Goal: Communication & Community: Answer question/provide support

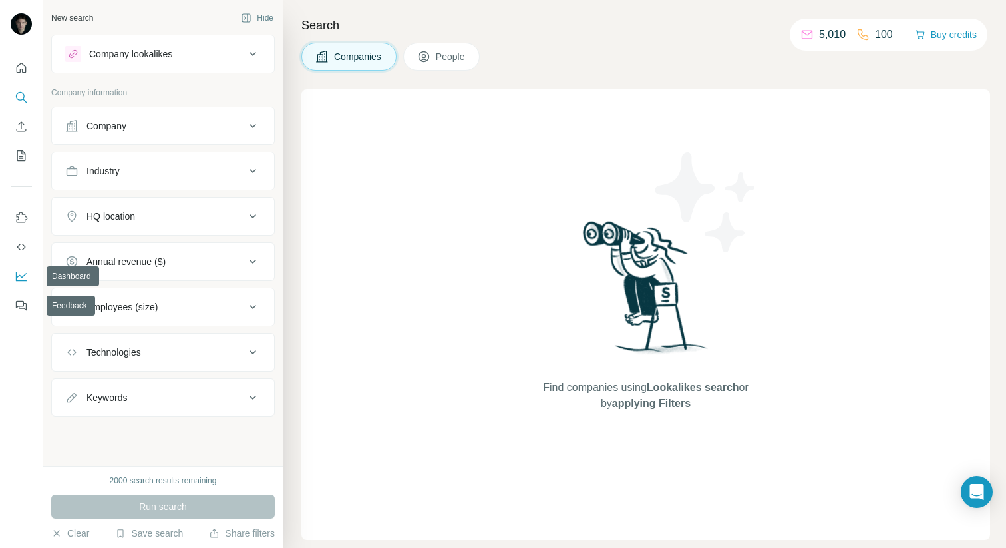
click at [25, 264] on nav at bounding box center [21, 262] width 21 height 112
click at [24, 276] on icon "Dashboard" at bounding box center [21, 276] width 13 height 13
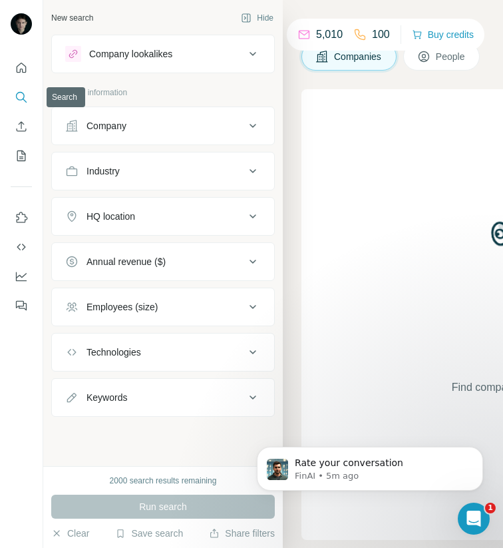
click at [25, 69] on icon "Quick start" at bounding box center [21, 67] width 13 height 13
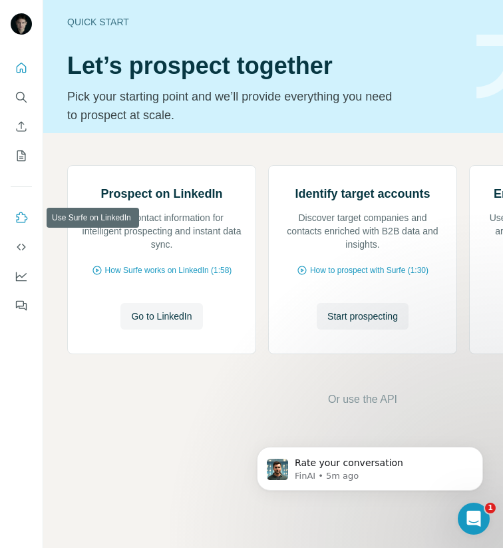
click at [19, 216] on icon "Use Surfe on LinkedIn" at bounding box center [21, 217] width 13 height 13
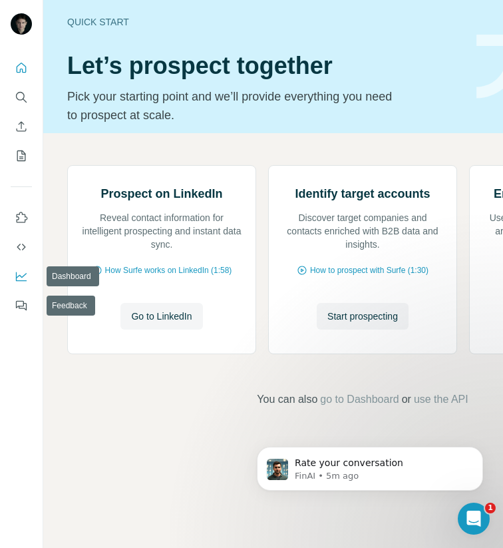
click at [20, 279] on icon "Dashboard" at bounding box center [21, 276] width 13 height 13
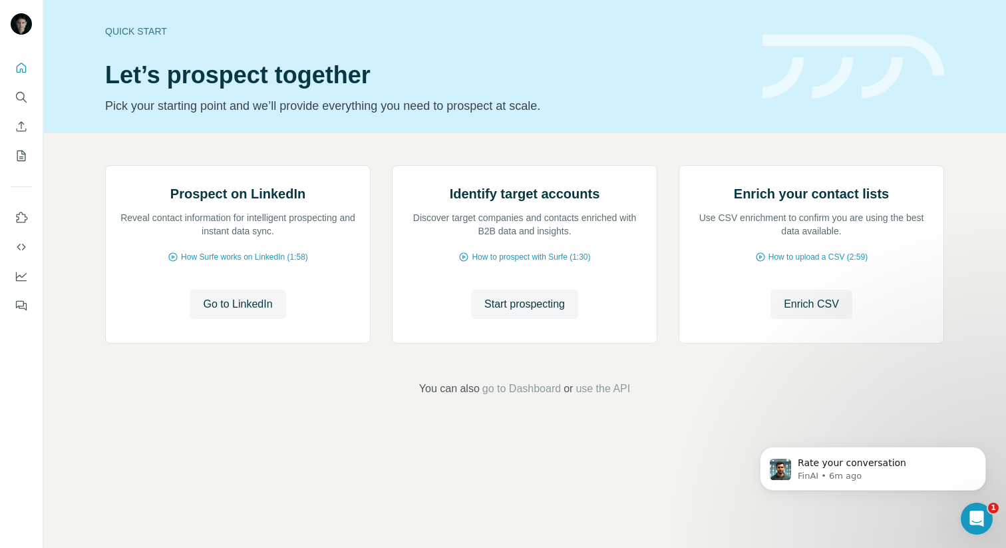
click at [968, 510] on div "Open Intercom Messenger" at bounding box center [977, 518] width 44 height 44
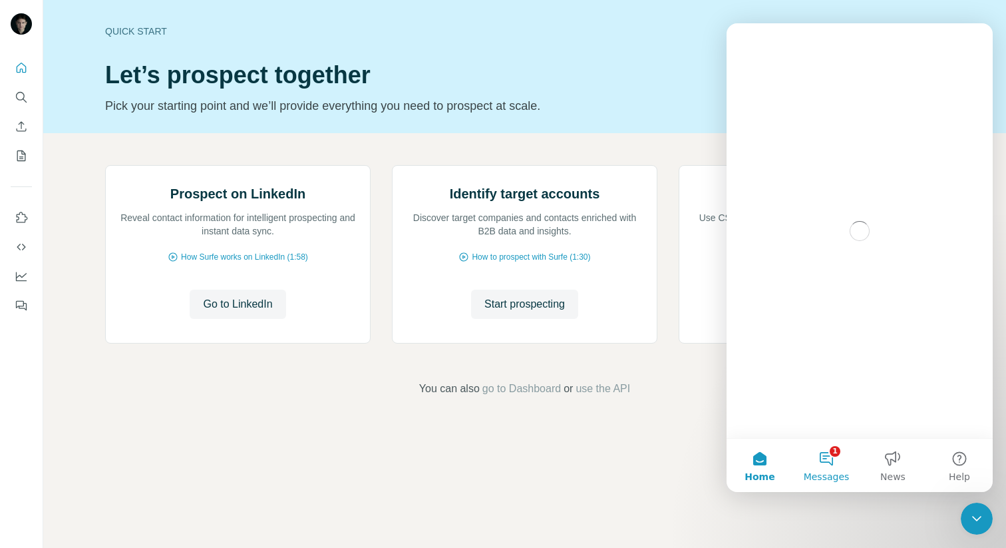
click at [829, 464] on button "1 Messages" at bounding box center [826, 465] width 67 height 53
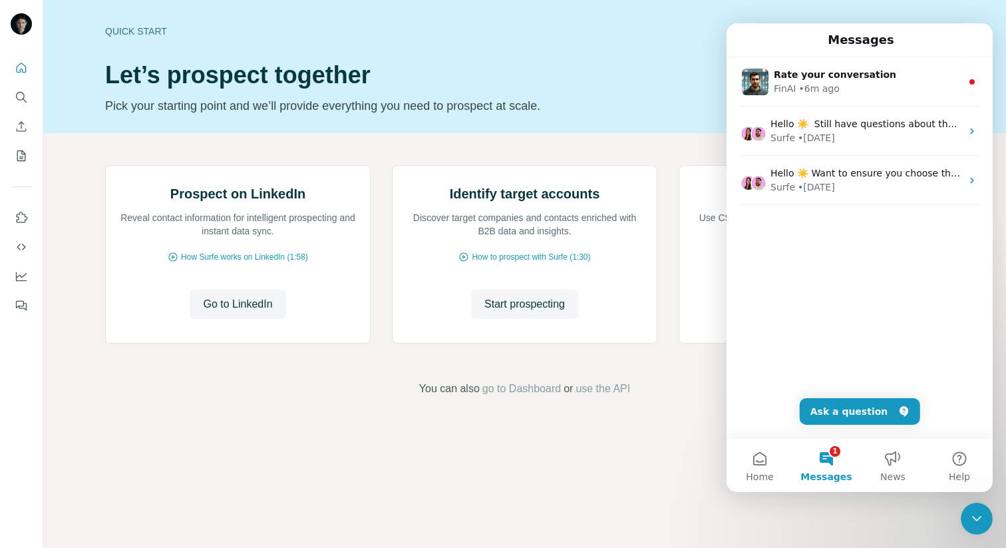
click at [916, 47] on div "Messages" at bounding box center [859, 40] width 249 height 23
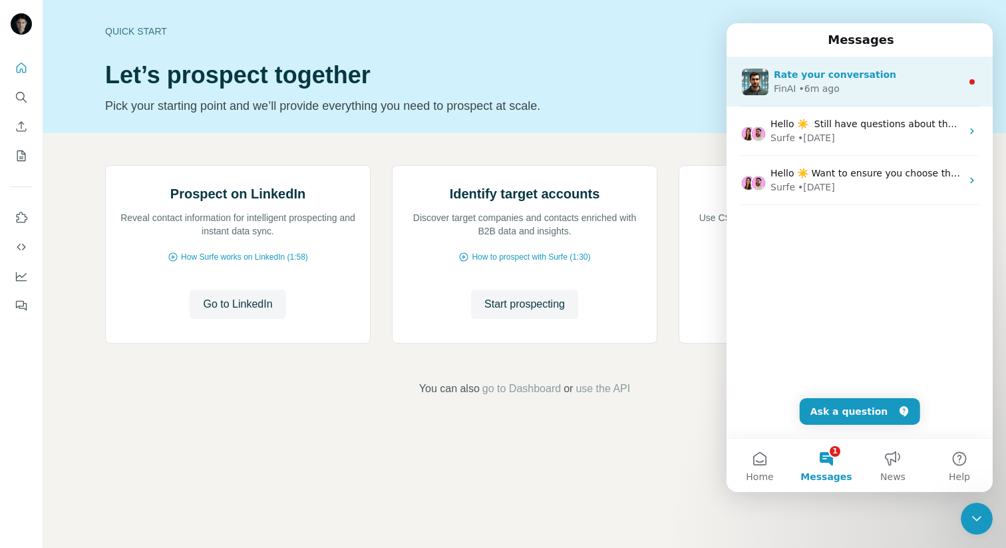
click at [910, 78] on div "Rate your conversation" at bounding box center [868, 75] width 188 height 14
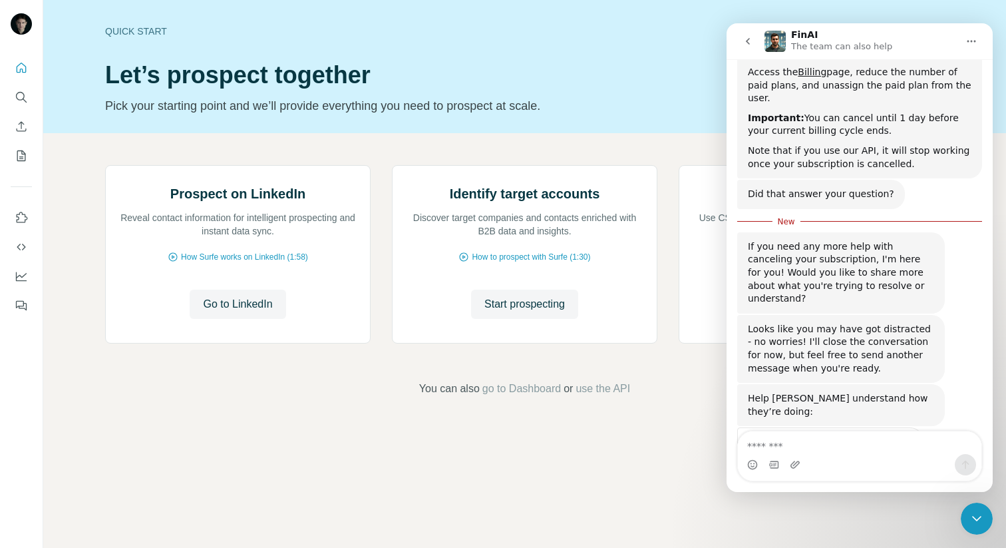
scroll to position [373, 0]
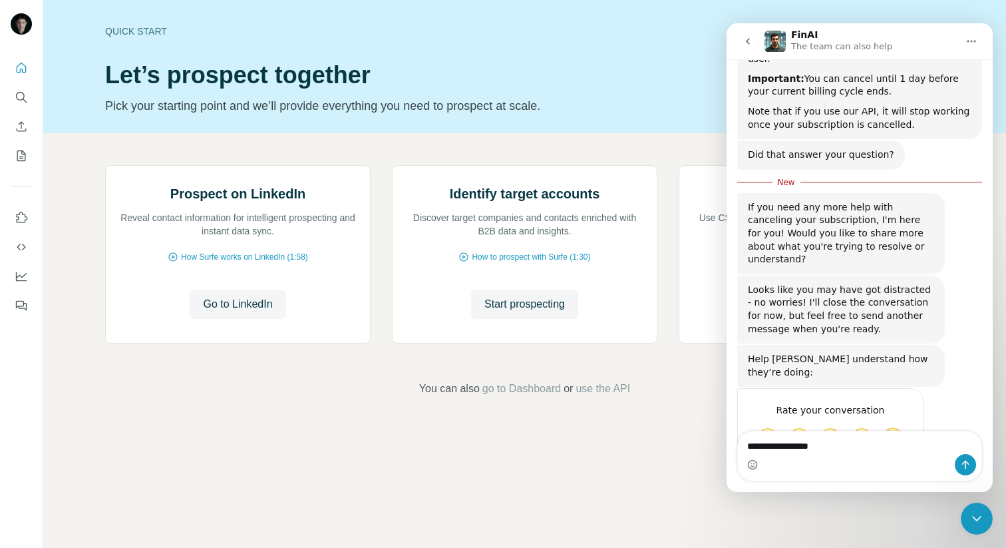
type textarea "**********"
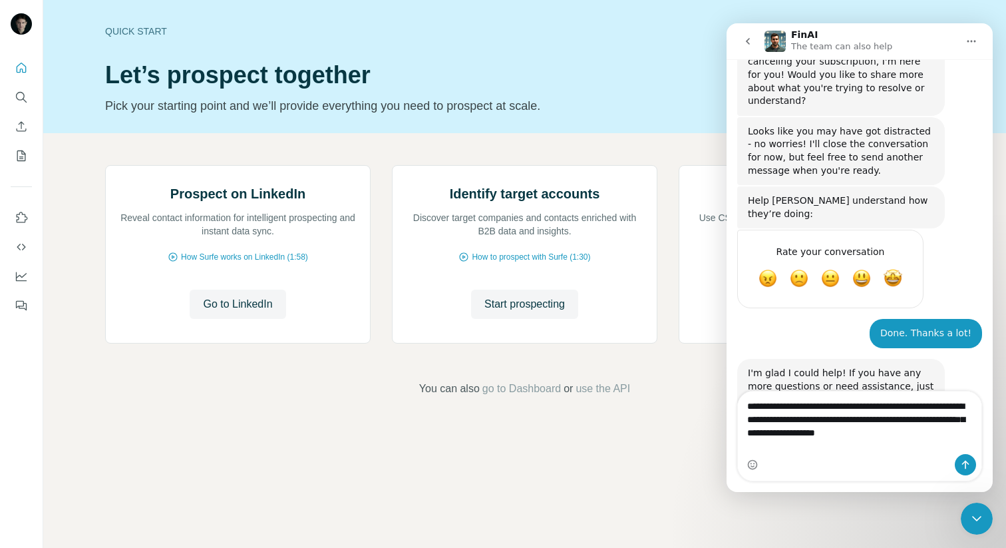
scroll to position [510, 0]
type textarea "**********"
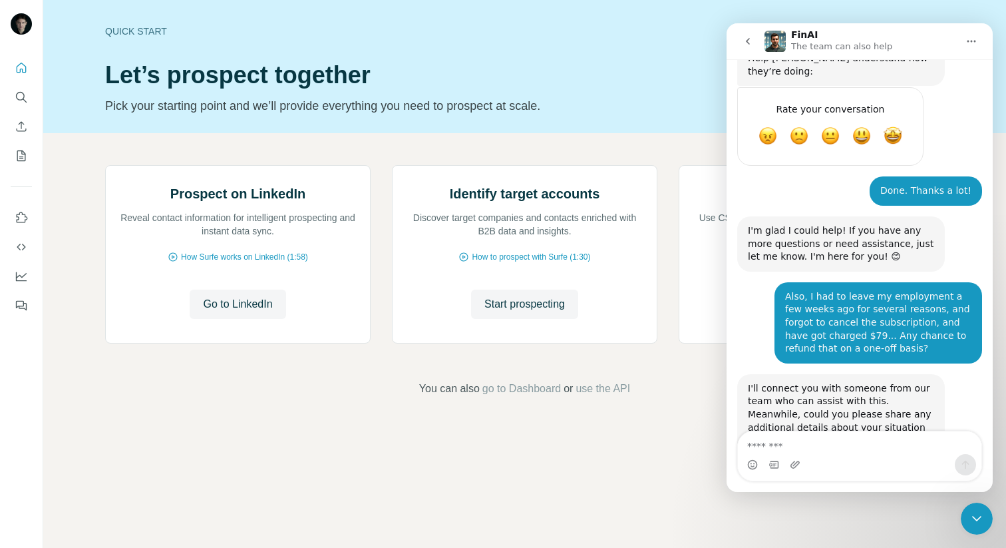
scroll to position [653, 0]
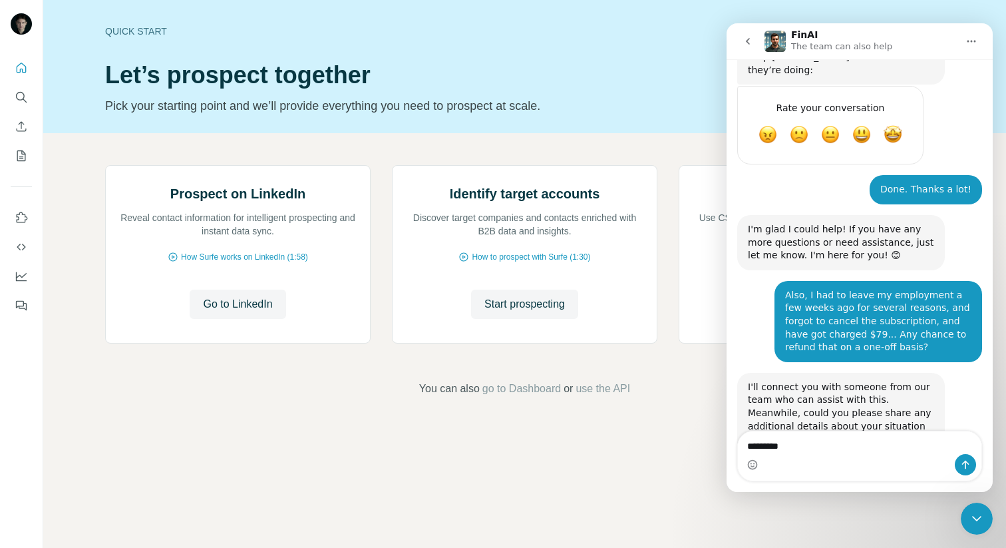
type textarea "**********"
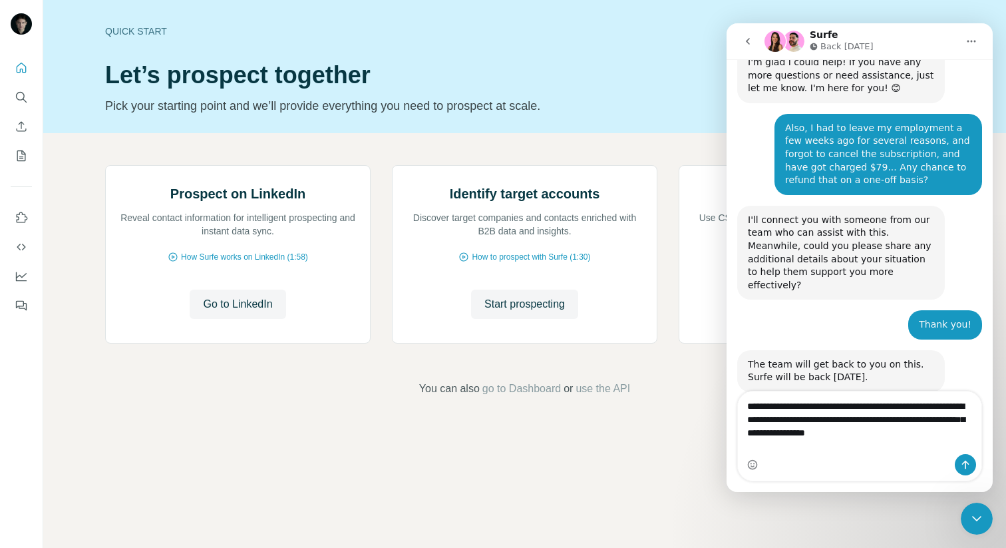
scroll to position [823, 0]
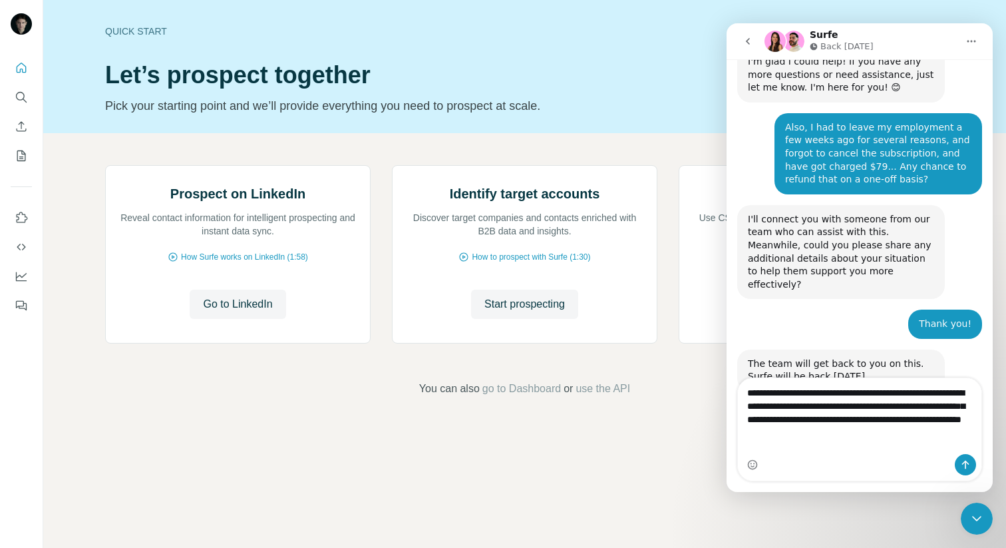
type textarea "**********"
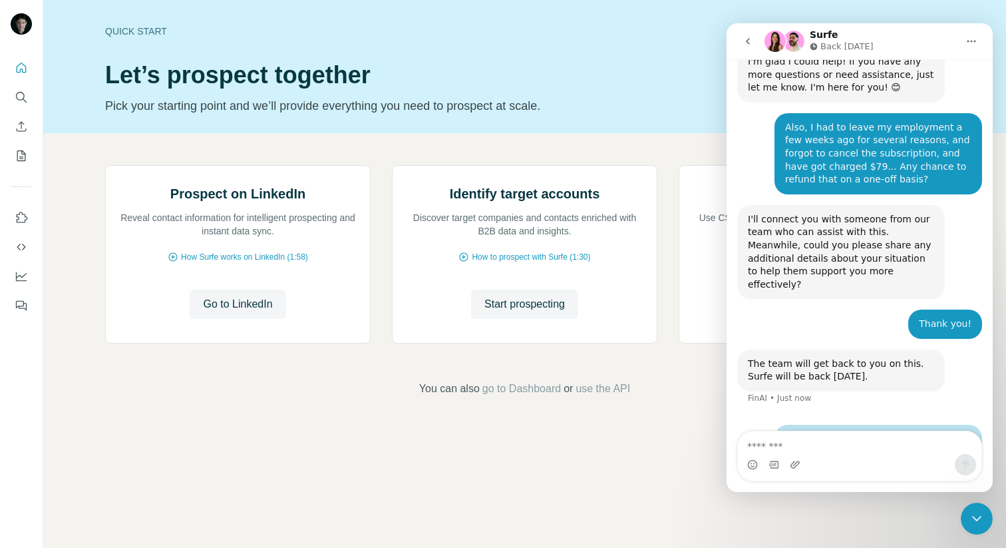
scroll to position [875, 0]
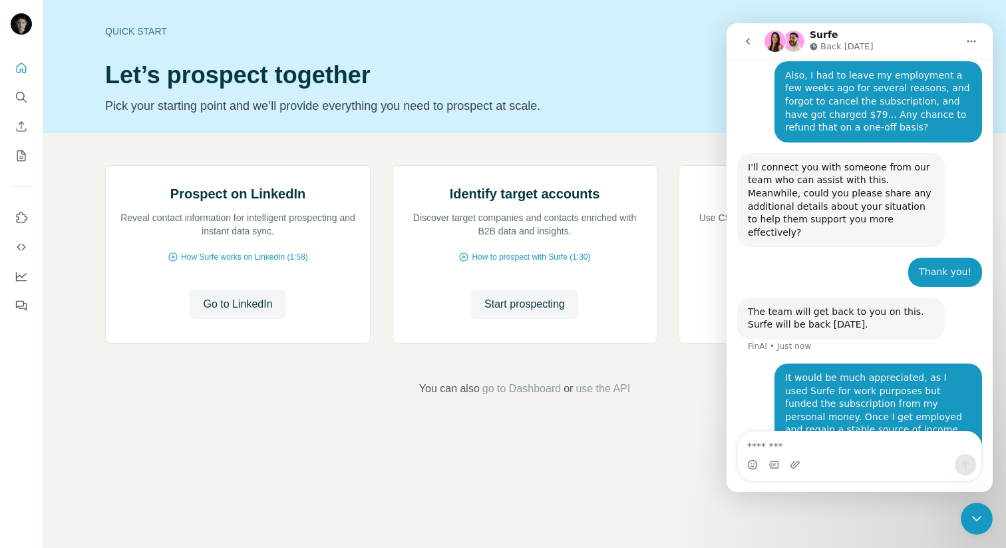
click at [752, 45] on icon "go back" at bounding box center [748, 41] width 11 height 11
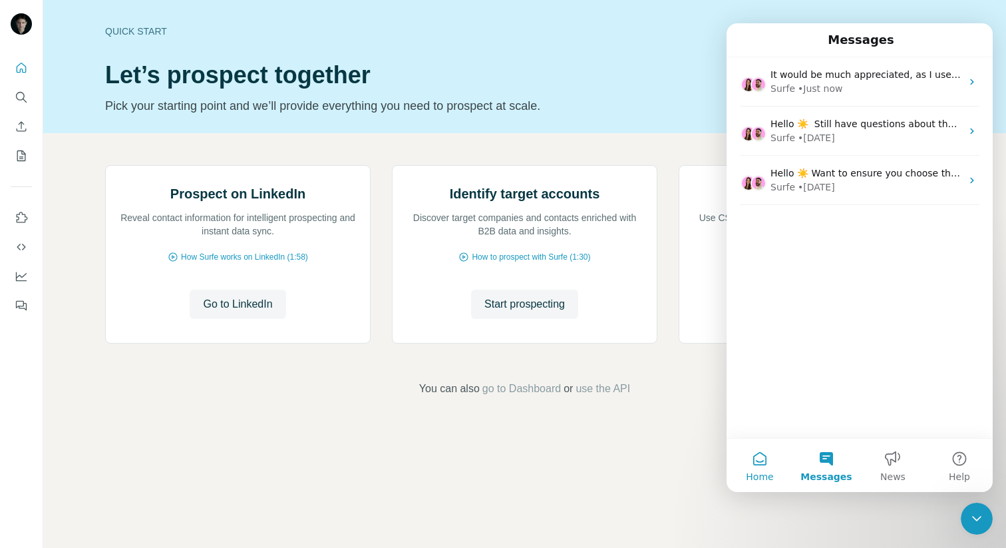
click at [769, 472] on span "Home" at bounding box center [759, 476] width 27 height 9
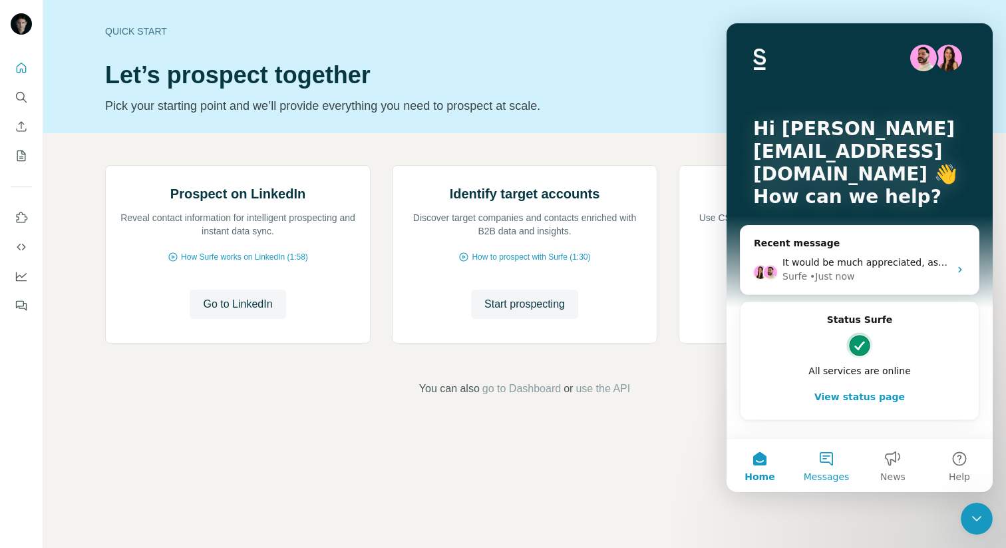
click at [833, 439] on button "Messages" at bounding box center [826, 465] width 67 height 53
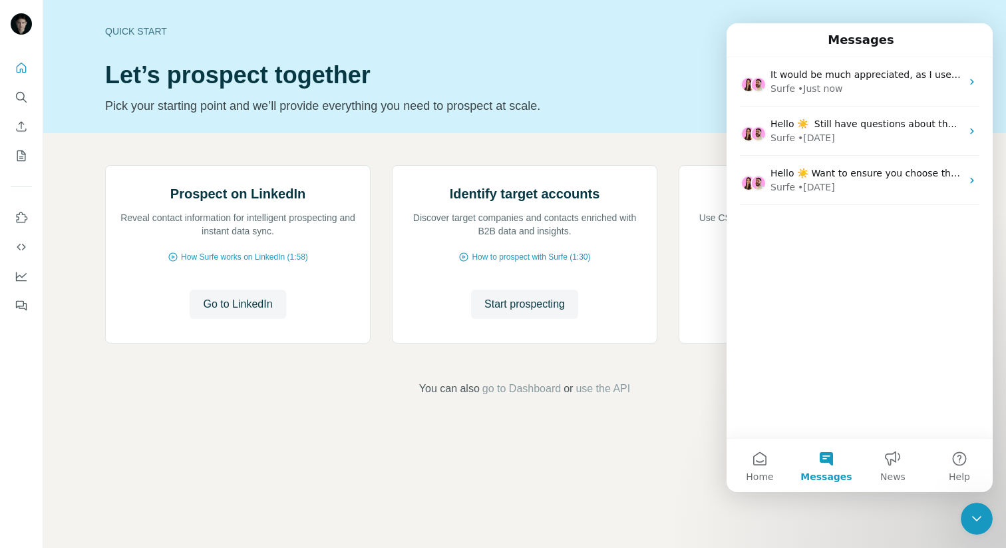
click at [833, 461] on button "Messages" at bounding box center [826, 465] width 67 height 53
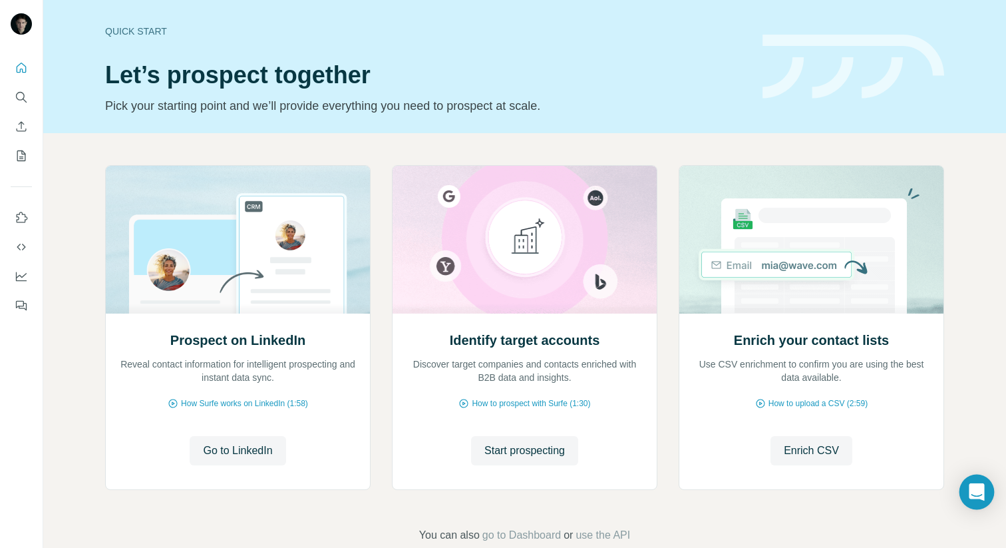
click at [972, 499] on div "Open Intercom Messenger" at bounding box center [977, 491] width 35 height 35
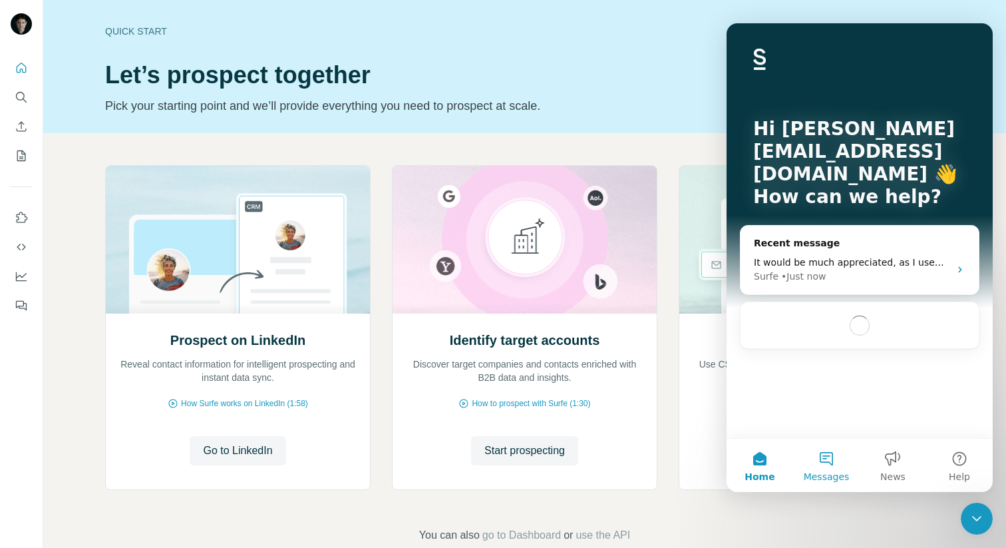
click at [835, 469] on button "Messages" at bounding box center [826, 465] width 67 height 53
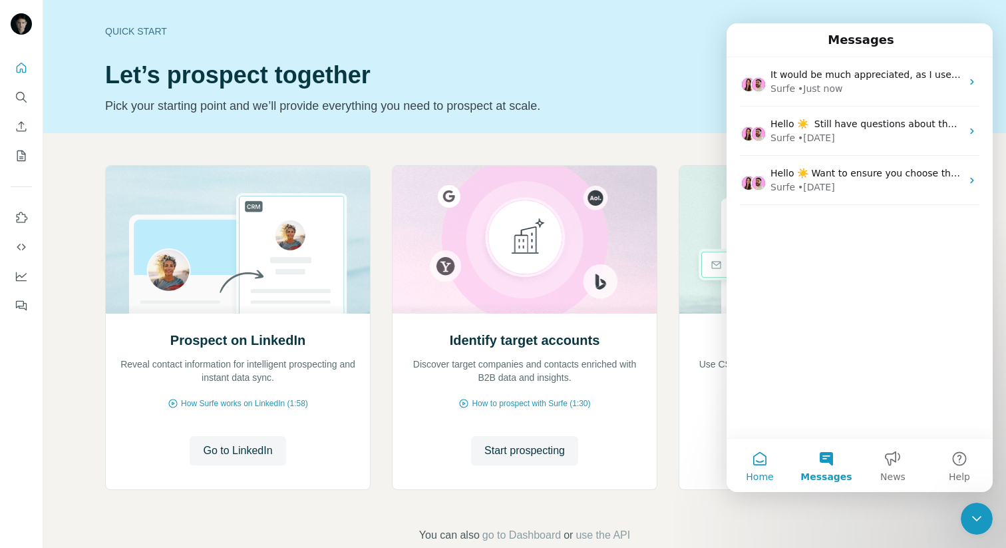
click at [766, 462] on button "Home" at bounding box center [760, 465] width 67 height 53
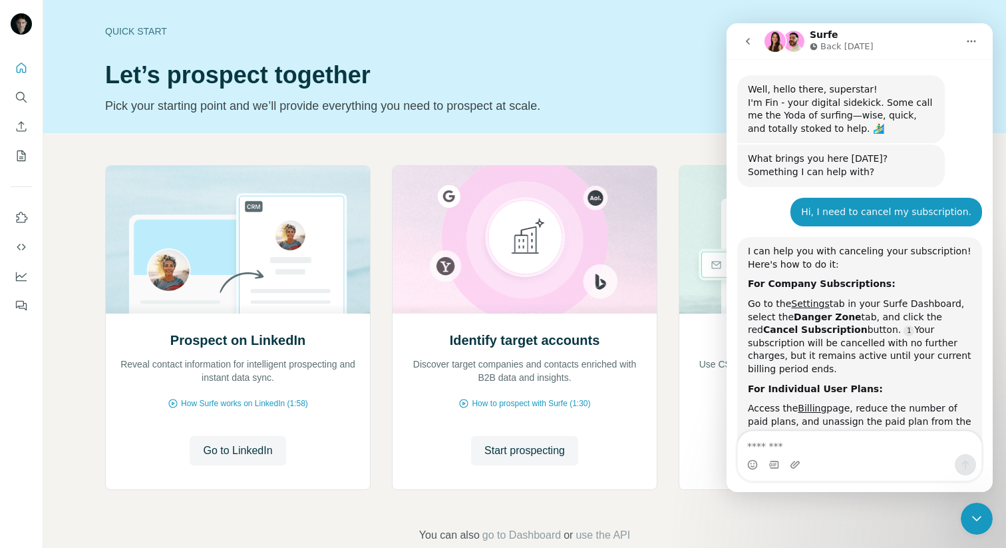
scroll to position [875, 0]
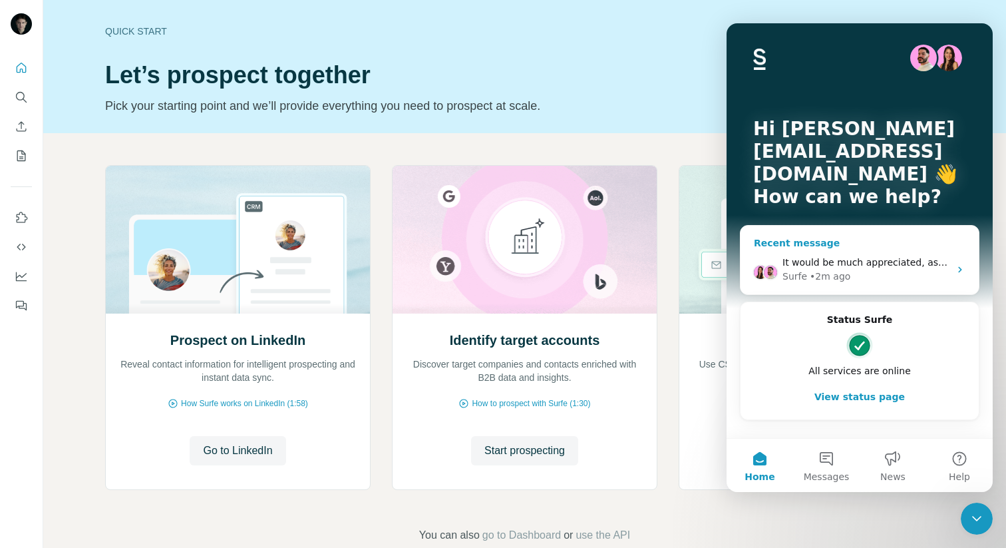
click at [886, 272] on div "Surfe • 2m ago" at bounding box center [866, 277] width 167 height 14
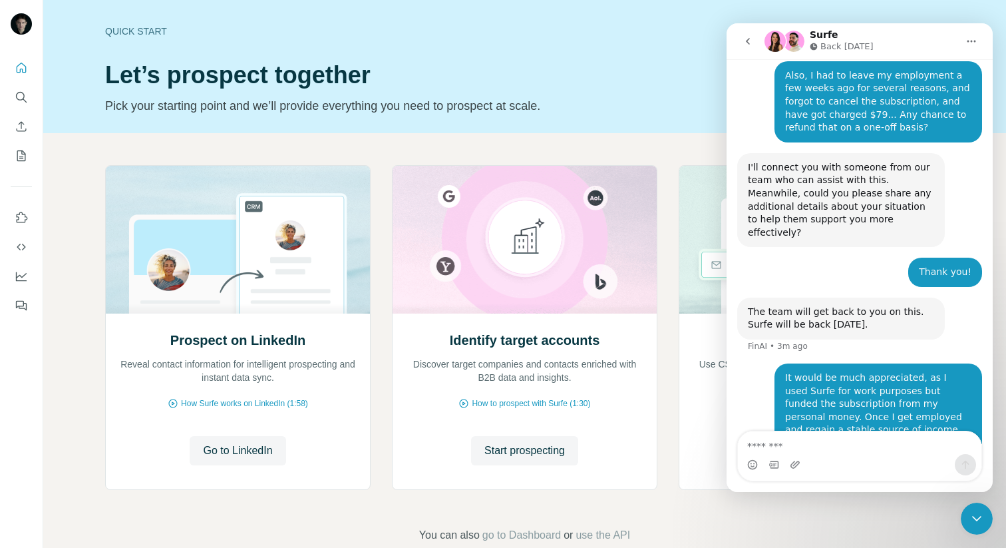
scroll to position [874, 0]
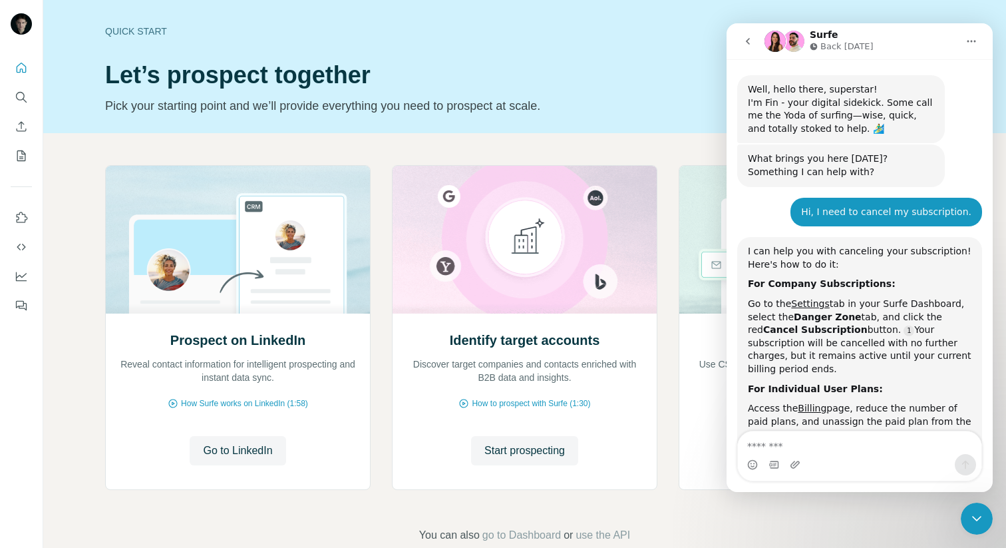
scroll to position [875, 0]
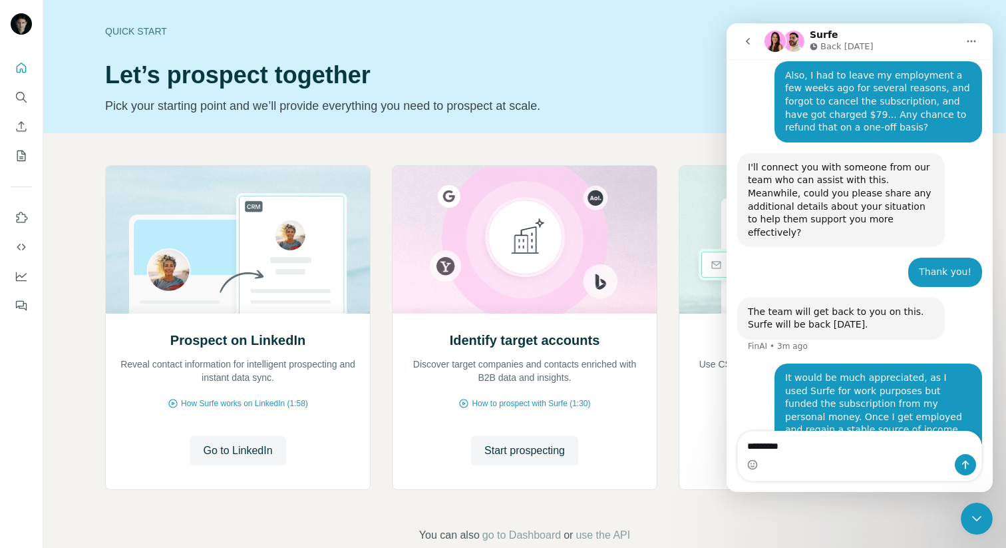
type textarea "**********"
